Goal: Task Accomplishment & Management: Manage account settings

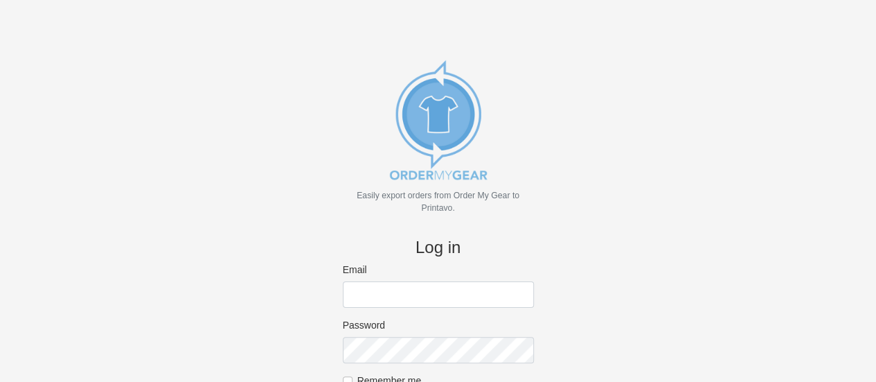
type input "[EMAIL_ADDRESS][DOMAIN_NAME]"
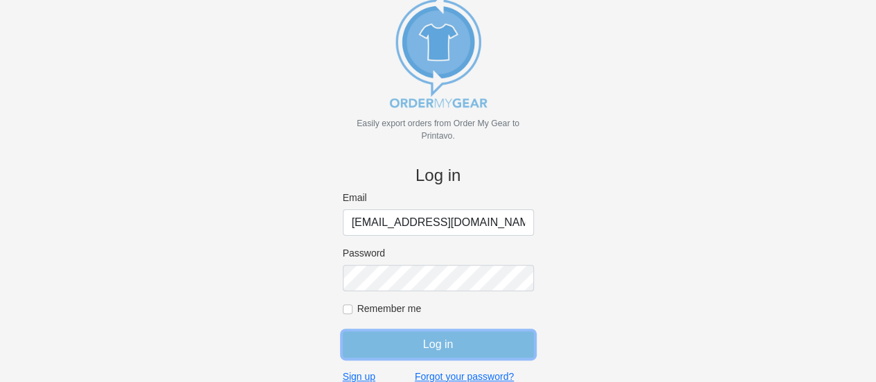
click at [440, 345] on input "Log in" at bounding box center [438, 344] width 191 height 26
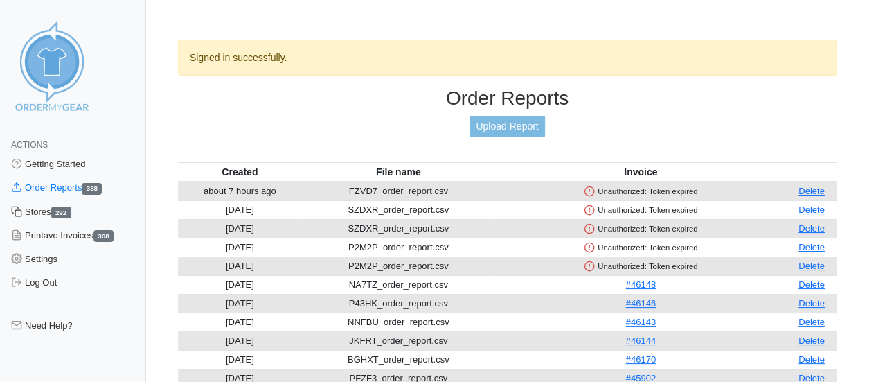
click at [40, 215] on link "Stores 292" at bounding box center [73, 212] width 146 height 24
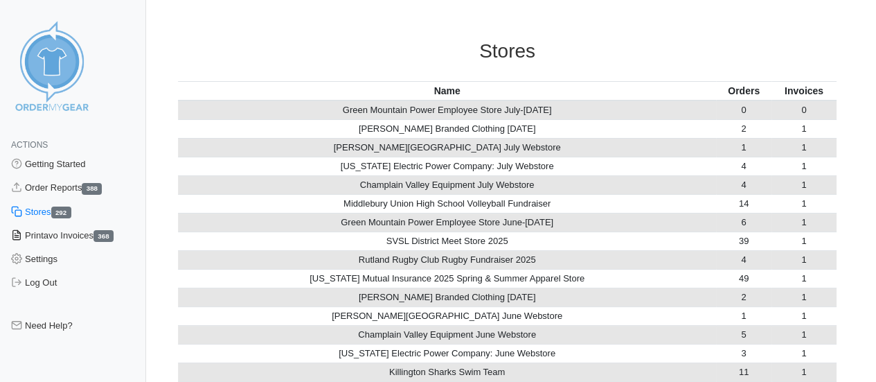
click at [39, 232] on link "Printavo Invoices 368" at bounding box center [73, 236] width 146 height 24
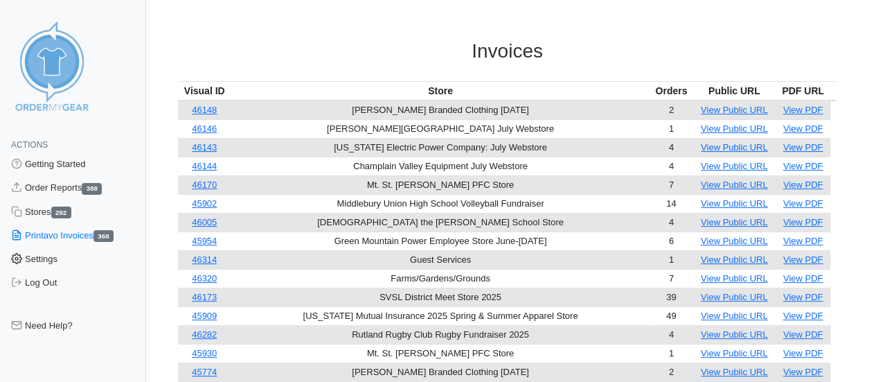
click at [44, 257] on link "Settings" at bounding box center [73, 259] width 146 height 24
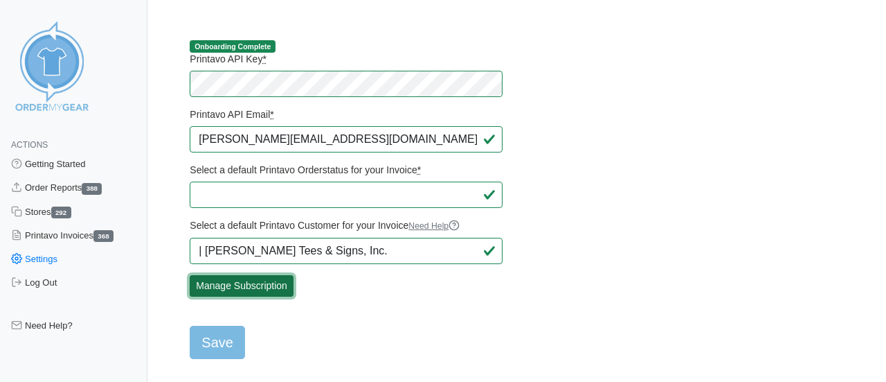
click at [231, 278] on link "Manage Subscription" at bounding box center [242, 285] width 104 height 21
click at [590, 54] on main "Onboarding Complete Printavo API Key * Printavo API Email * kevin@mitchelltees.…" at bounding box center [513, 191] width 701 height 336
click at [744, 170] on main "Onboarding Complete Printavo API Key * Printavo API Email * kevin@mitchelltees.…" at bounding box center [513, 191] width 701 height 336
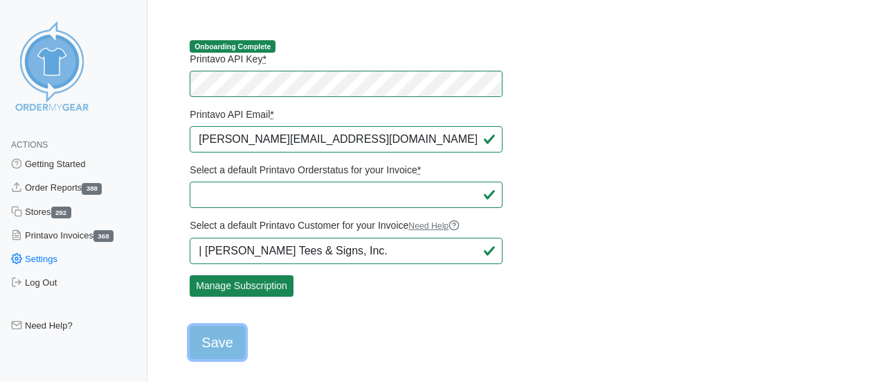
click at [231, 346] on input "Save" at bounding box center [217, 341] width 55 height 33
type input "Saving..."
click at [48, 160] on link "Getting Started" at bounding box center [73, 164] width 147 height 24
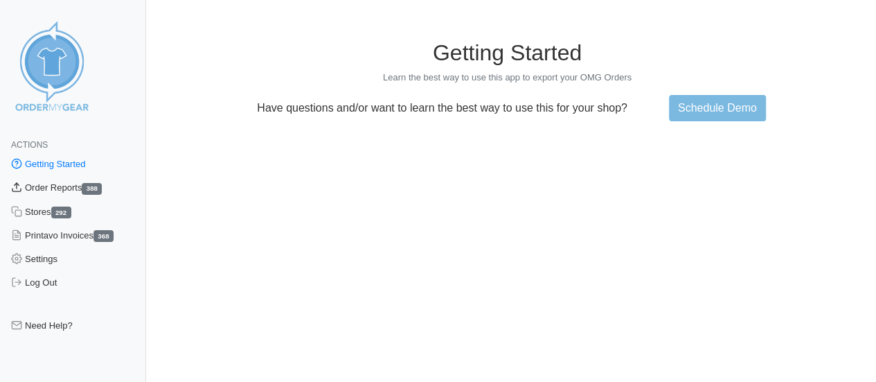
click at [65, 189] on link "Order Reports 388" at bounding box center [73, 188] width 146 height 24
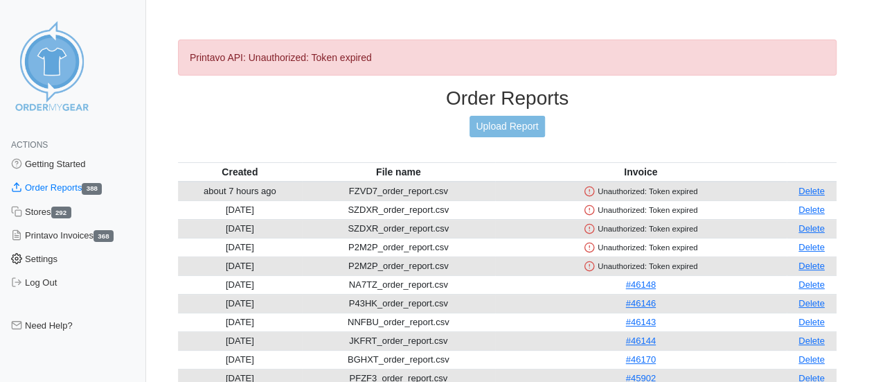
click at [47, 262] on link "Settings" at bounding box center [73, 259] width 146 height 24
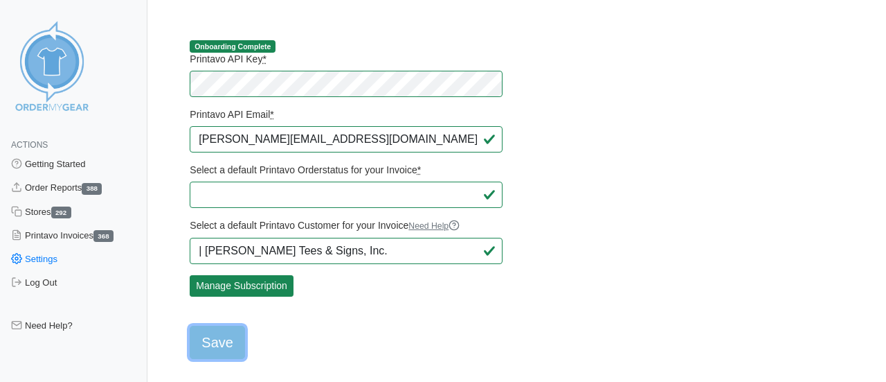
click at [222, 337] on input "Save" at bounding box center [217, 341] width 55 height 33
type input "Saving..."
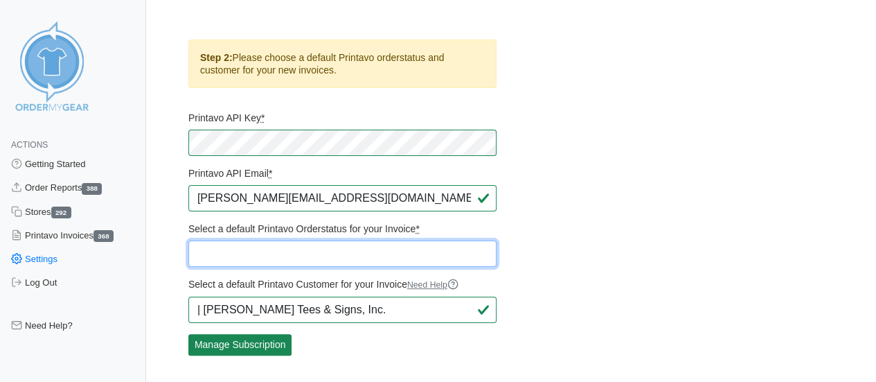
click at [319, 253] on select "Quote Vinyl Quote - Tim GraphXSource Quote - Graphic Design Approval Quote - OM…" at bounding box center [342, 253] width 309 height 26
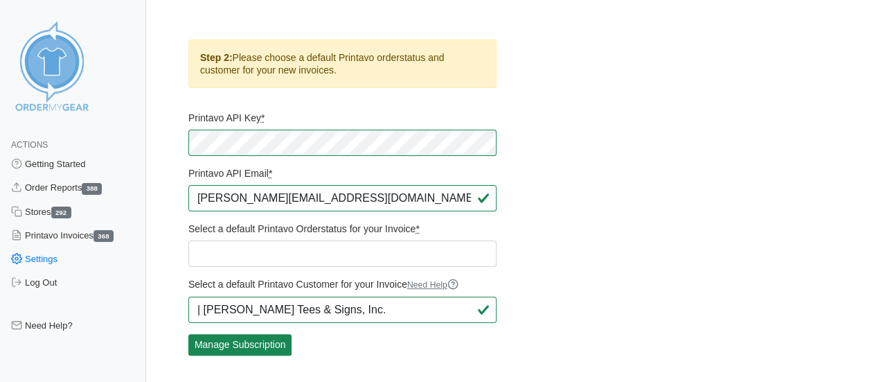
click at [673, 194] on main "Step 2: Please choose a default Printavo orderstatus and customer for your new …" at bounding box center [507, 220] width 692 height 395
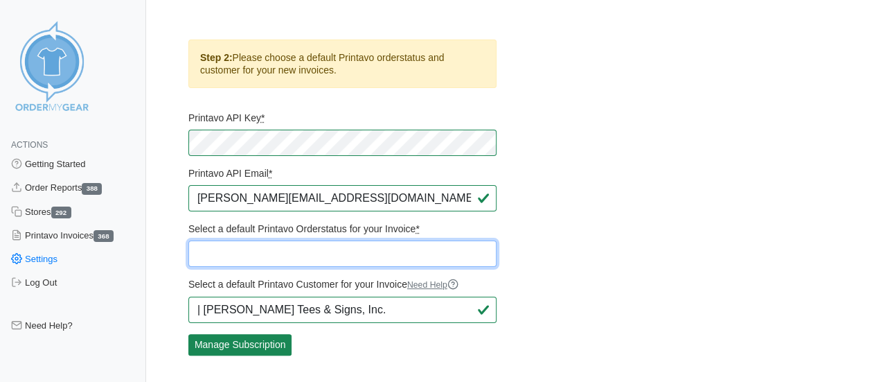
click at [386, 254] on select "Quote Vinyl Quote - Tim GraphXSource Quote - Graphic Design Approval Quote - OM…" at bounding box center [342, 253] width 309 height 26
select select "397753"
click at [188, 240] on select "Quote Vinyl Quote - Tim GraphXSource Quote - Graphic Design Approval Quote - OM…" at bounding box center [342, 253] width 309 height 26
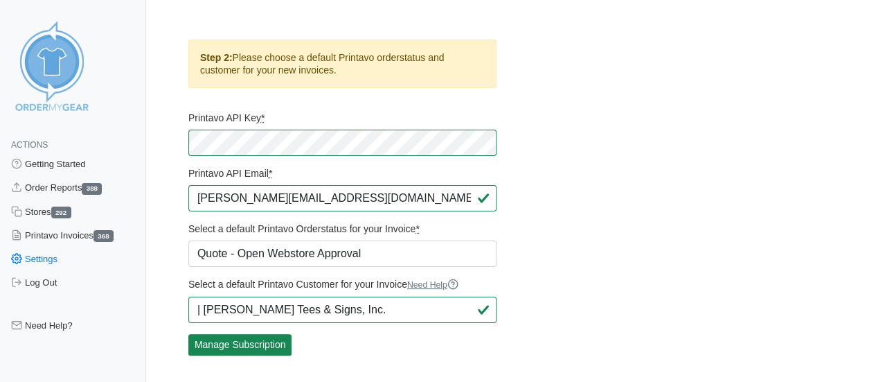
click at [619, 239] on main "Step 2: Please choose a default Printavo orderstatus and customer for your new …" at bounding box center [507, 220] width 692 height 395
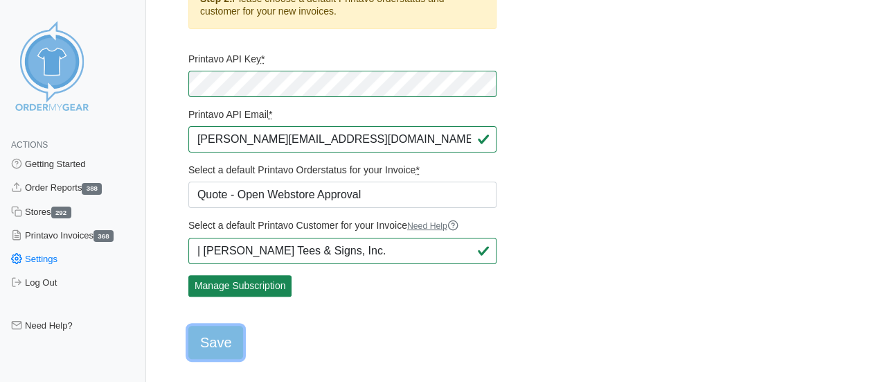
click at [220, 335] on input "Save" at bounding box center [215, 341] width 55 height 33
type input "Saving..."
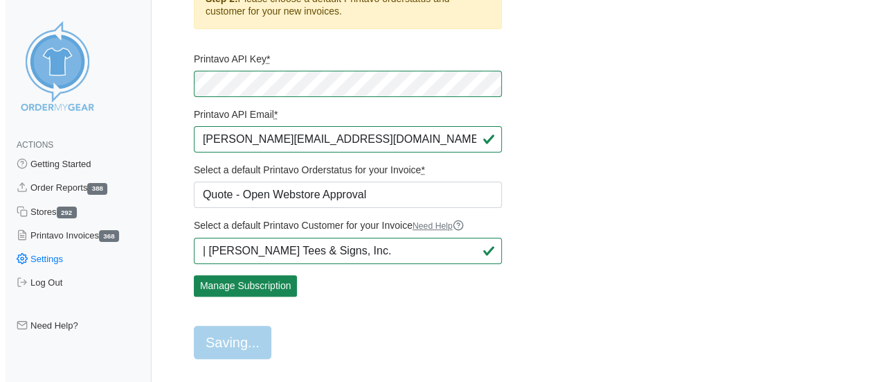
scroll to position [0, 0]
